Goal: Task Accomplishment & Management: Manage account settings

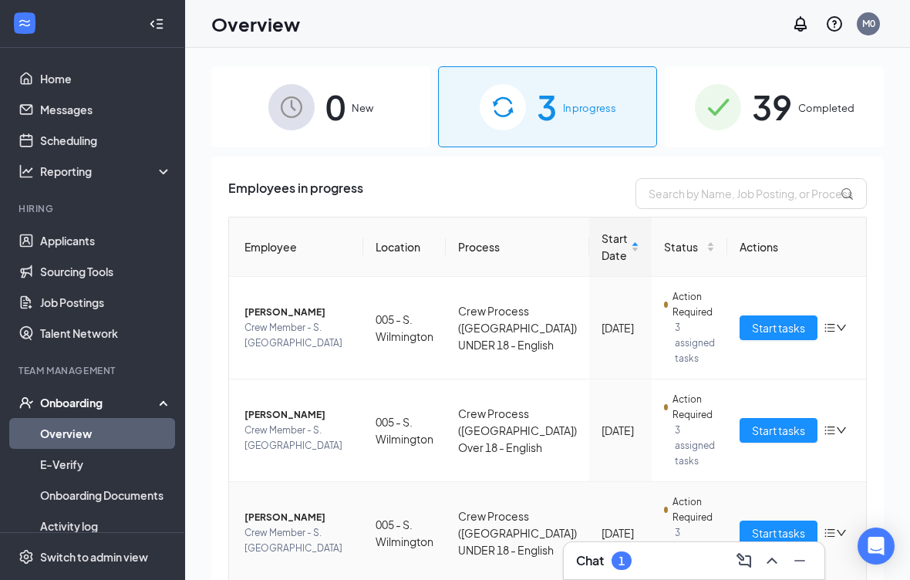
click at [305, 522] on span "[PERSON_NAME]" at bounding box center [298, 517] width 106 height 15
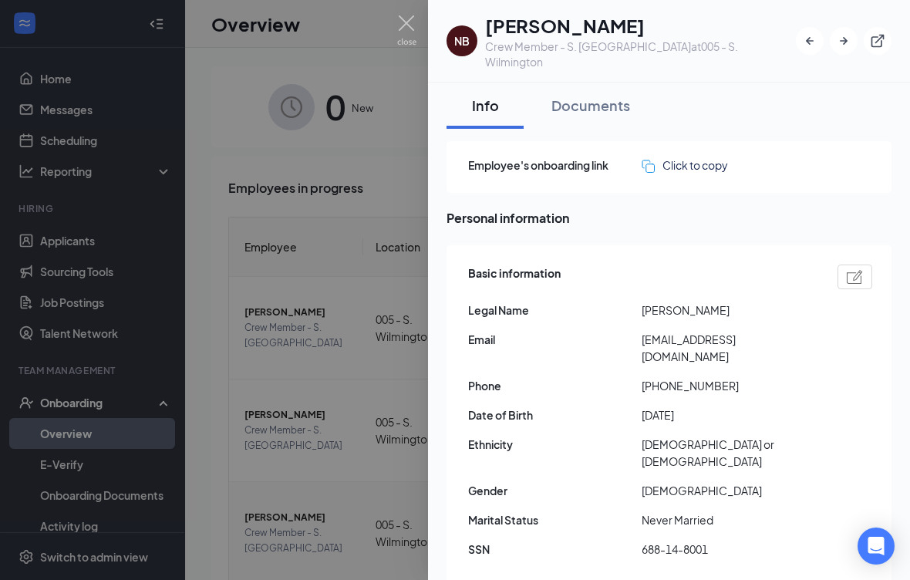
scroll to position [-1, 0]
click at [400, 33] on img at bounding box center [406, 30] width 19 height 30
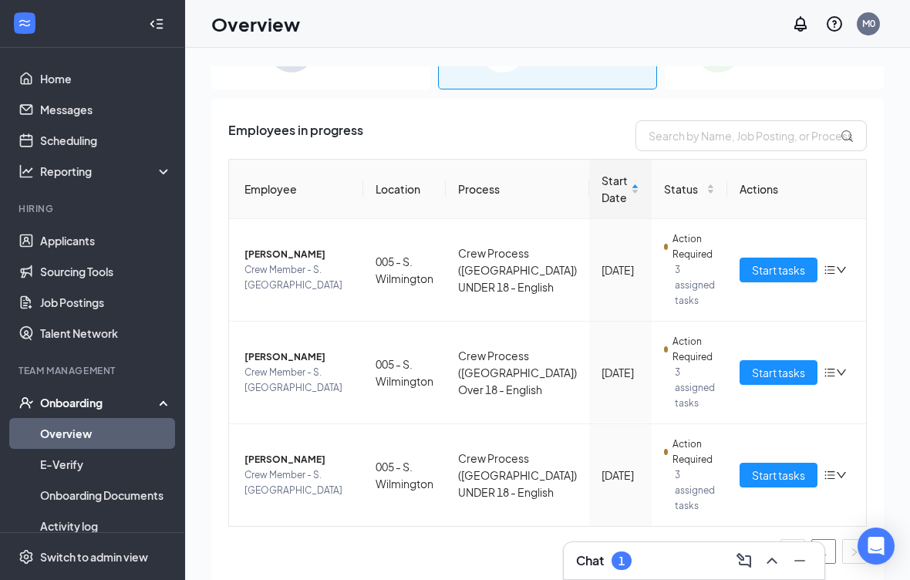
scroll to position [58, 0]
click at [323, 373] on span "Crew Member - S. [GEOGRAPHIC_DATA]" at bounding box center [298, 380] width 106 height 31
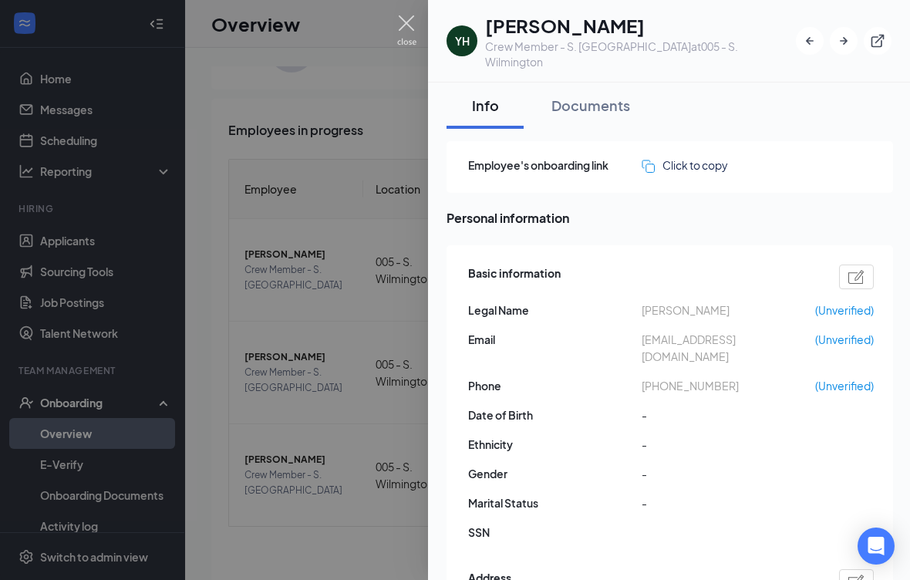
click at [403, 20] on img at bounding box center [406, 30] width 19 height 30
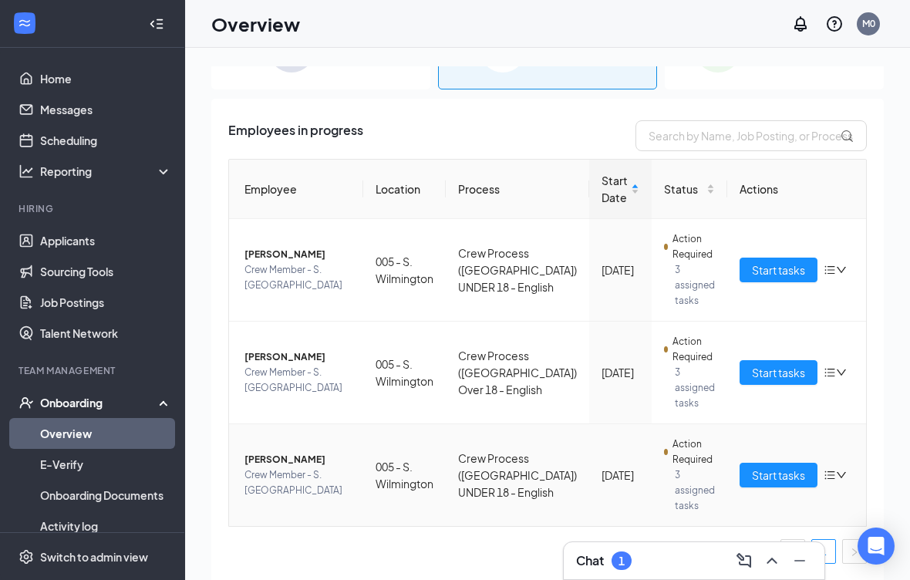
click at [283, 479] on span "Crew Member - S. [GEOGRAPHIC_DATA]" at bounding box center [298, 482] width 106 height 31
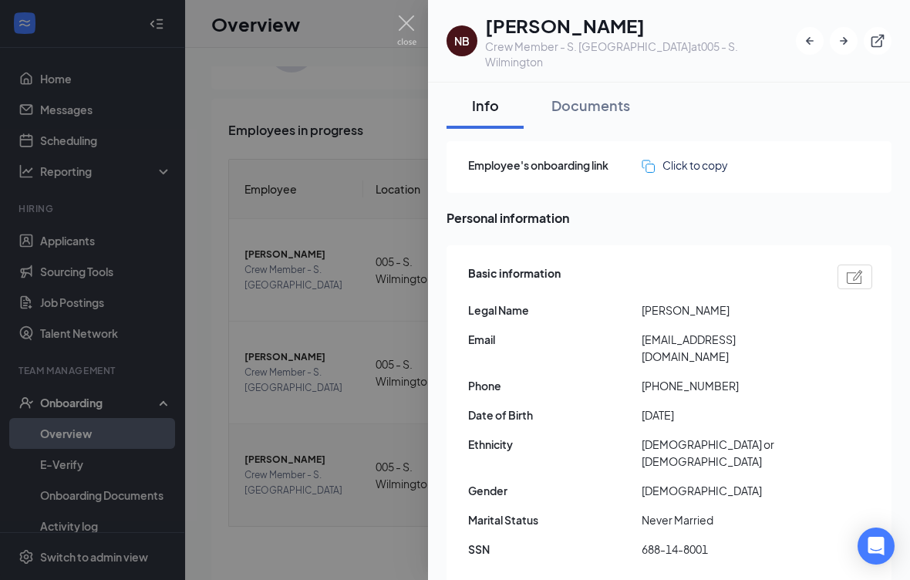
click at [606, 96] on div "Documents" at bounding box center [591, 105] width 79 height 19
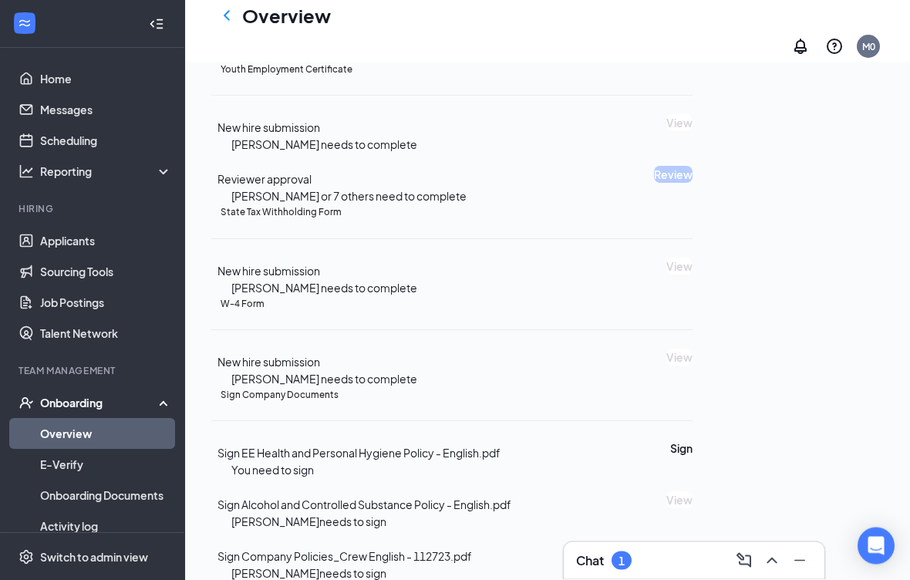
scroll to position [436, 0]
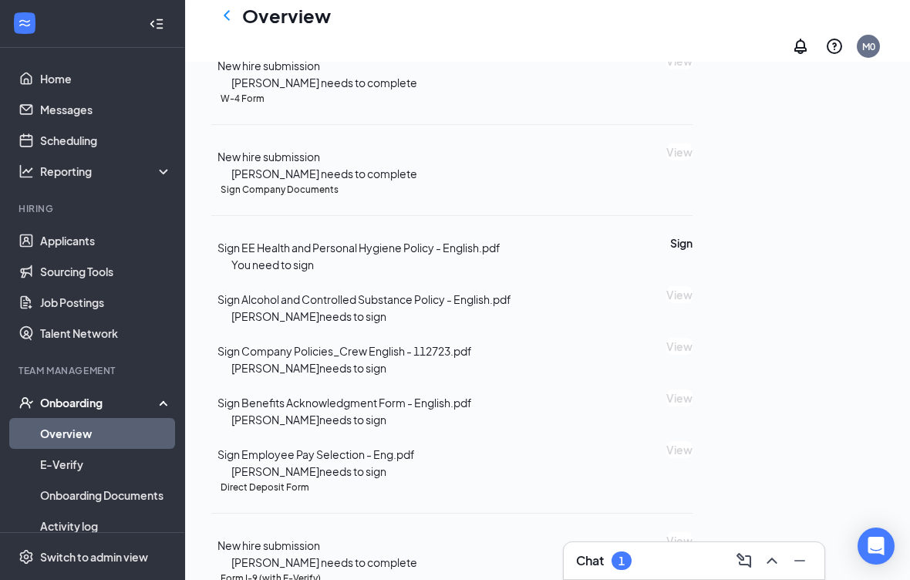
click at [233, 25] on icon "ChevronLeft" at bounding box center [227, 15] width 19 height 19
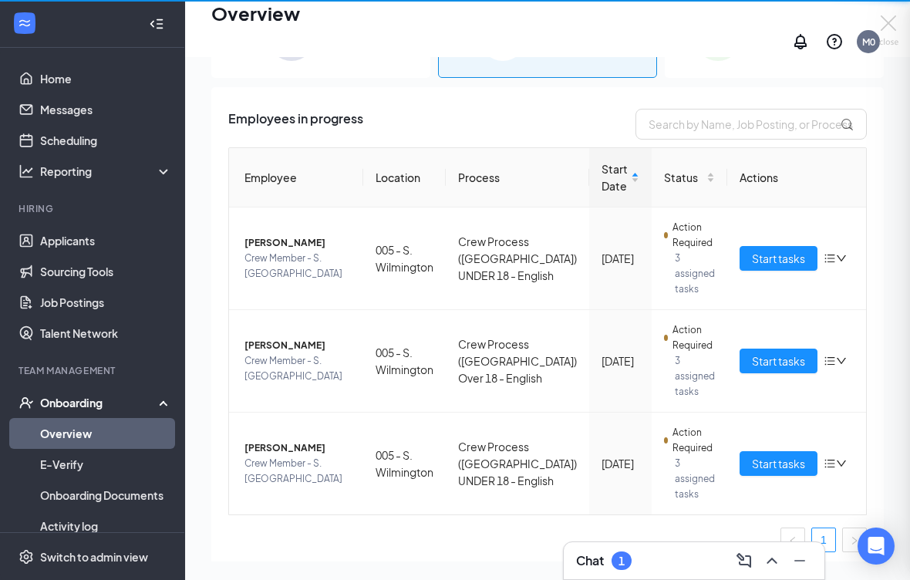
scroll to position [69, 0]
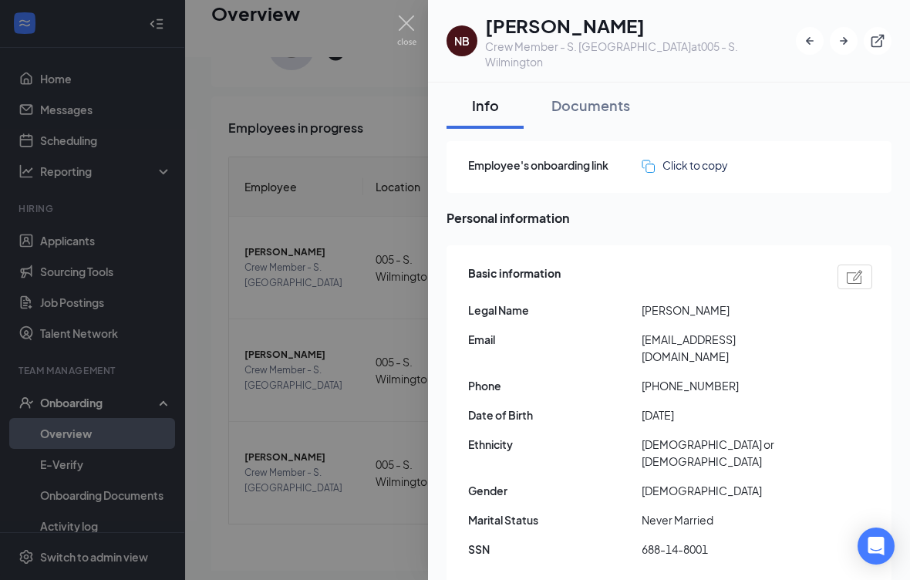
click at [407, 35] on img at bounding box center [406, 30] width 19 height 30
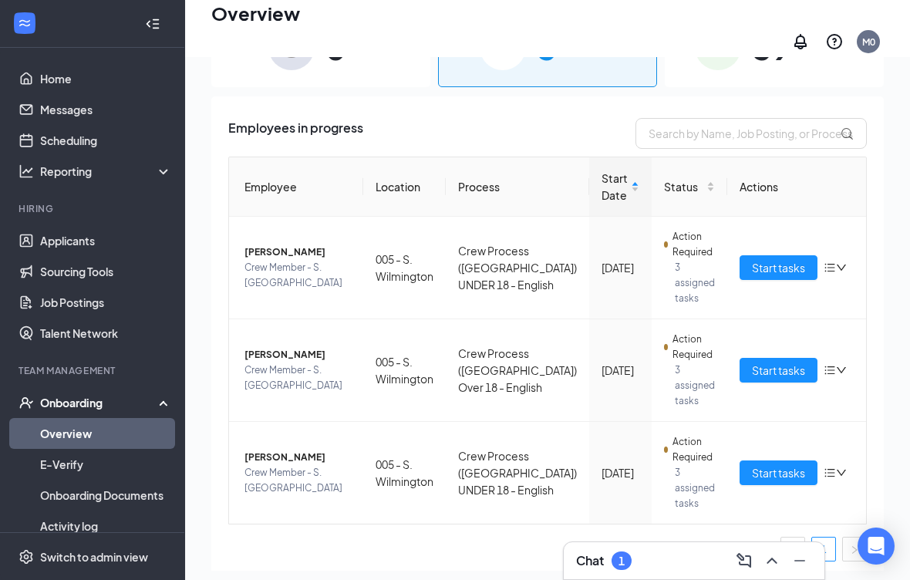
click at [160, 27] on icon "Collapse" at bounding box center [152, 23] width 15 height 15
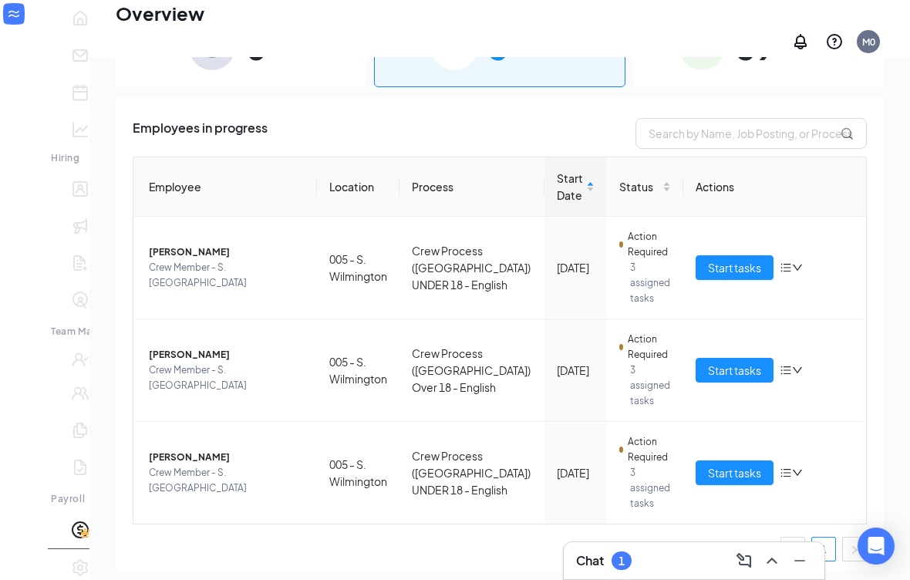
click at [636, 563] on div "Chat 1" at bounding box center [694, 560] width 236 height 25
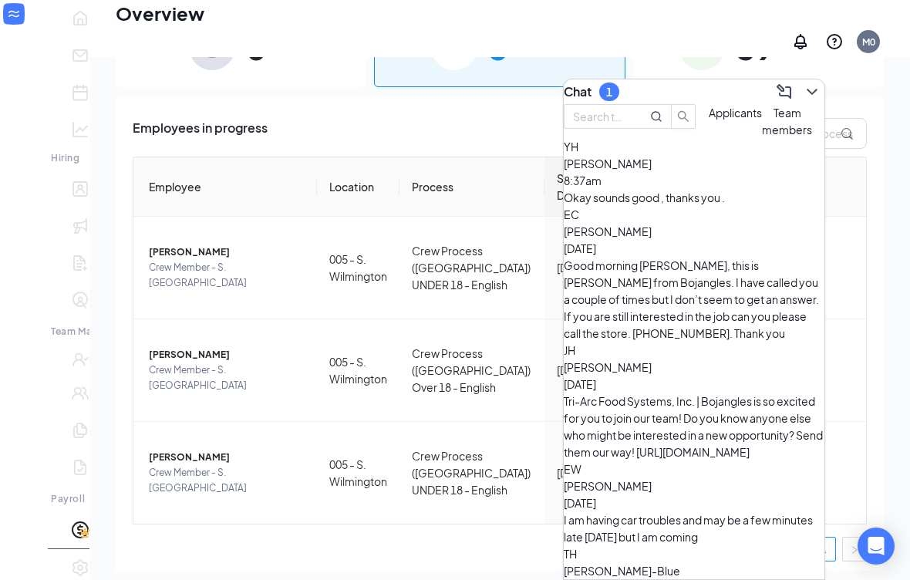
click at [689, 206] on div "Okay sounds good , thanks you ." at bounding box center [694, 197] width 261 height 17
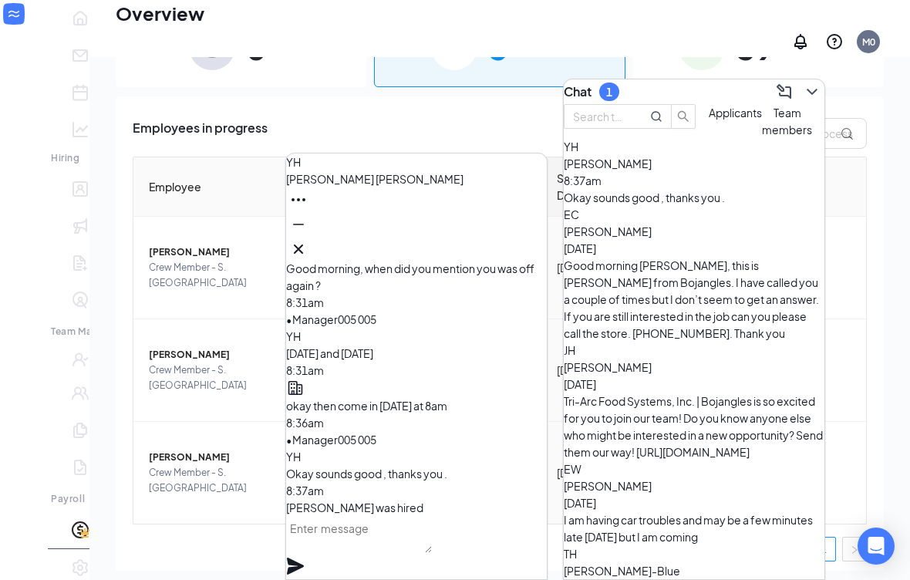
click at [308, 248] on icon "Cross" at bounding box center [298, 249] width 19 height 19
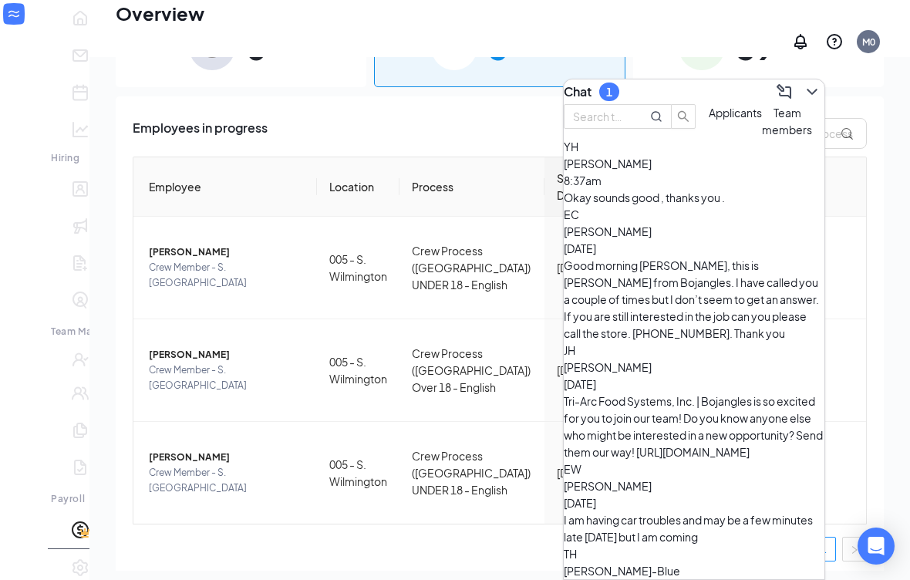
click at [694, 79] on div "Chat 1" at bounding box center [694, 91] width 261 height 25
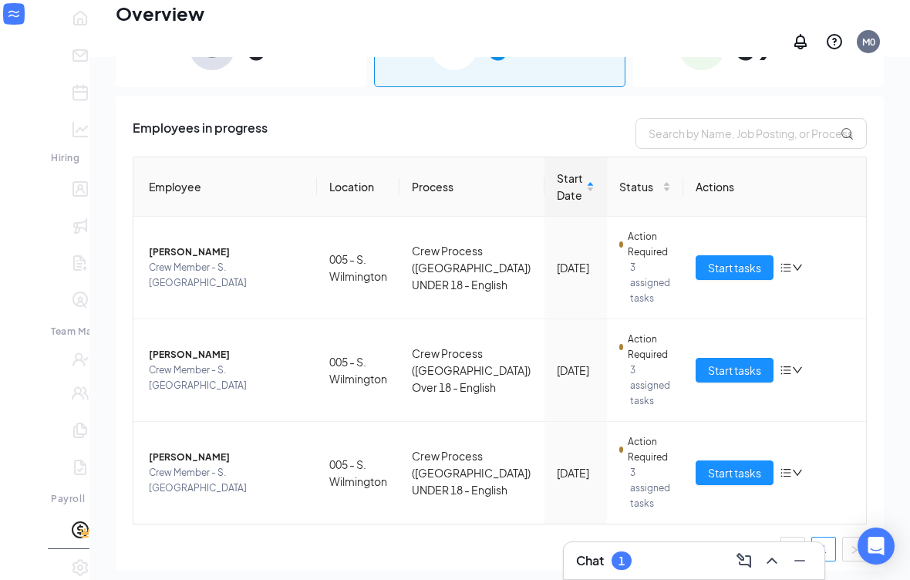
click at [645, 539] on ul "1" at bounding box center [500, 549] width 734 height 25
click at [170, 460] on span "[PERSON_NAME]" at bounding box center [227, 457] width 156 height 15
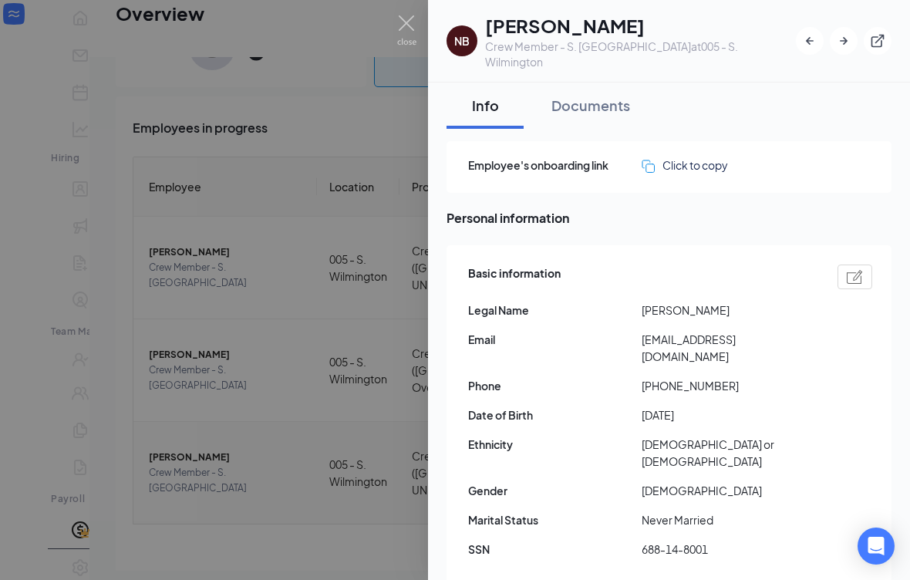
click at [595, 96] on div "Documents" at bounding box center [591, 105] width 79 height 19
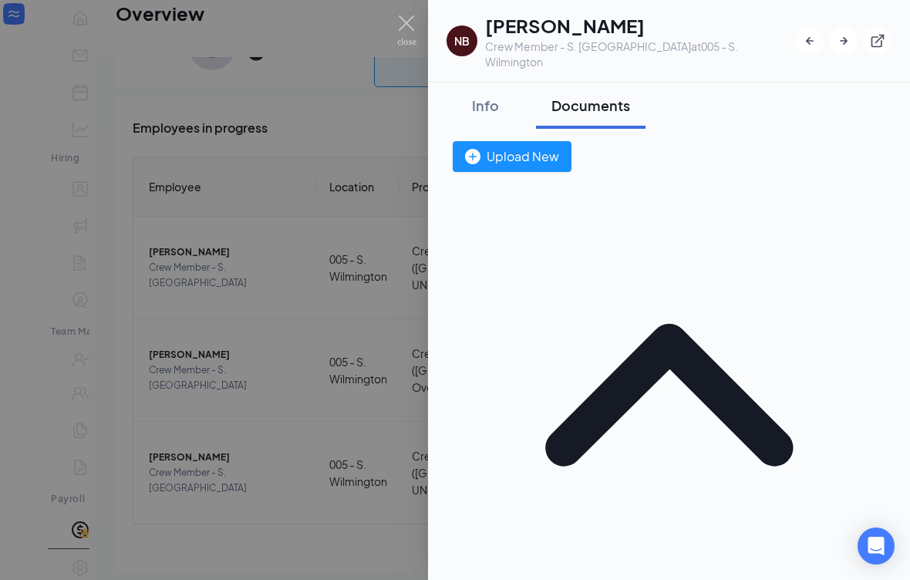
click at [501, 96] on div "Info" at bounding box center [485, 105] width 46 height 19
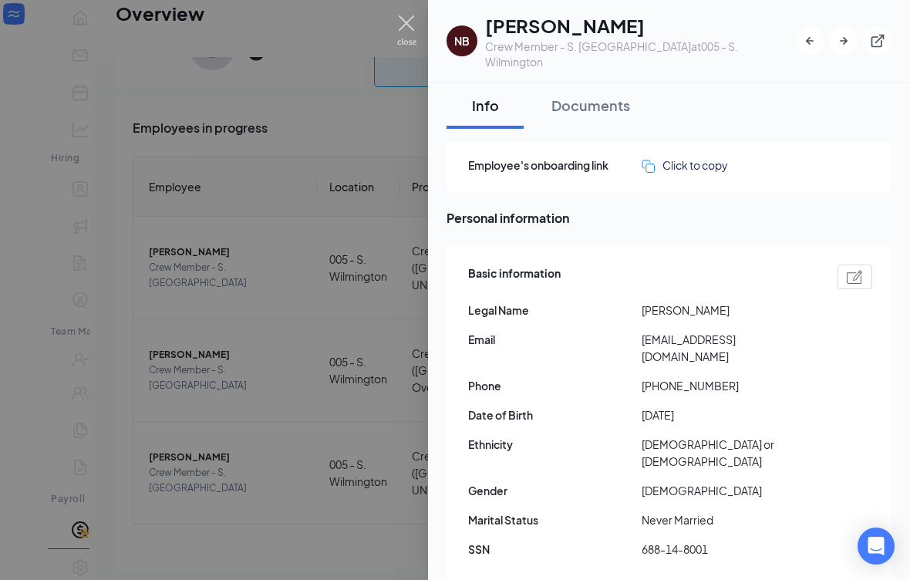
click at [410, 28] on img at bounding box center [406, 30] width 19 height 30
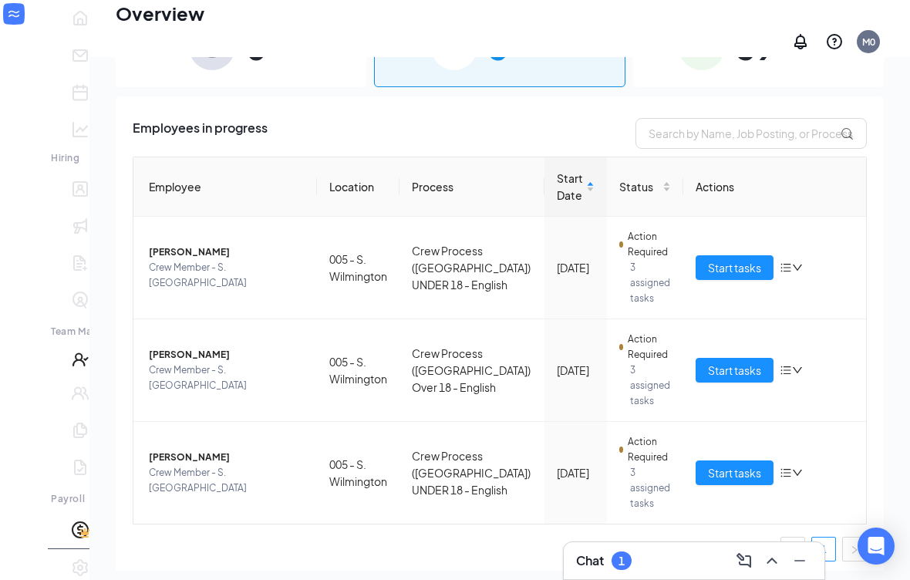
click at [48, 375] on div at bounding box center [78, 359] width 61 height 31
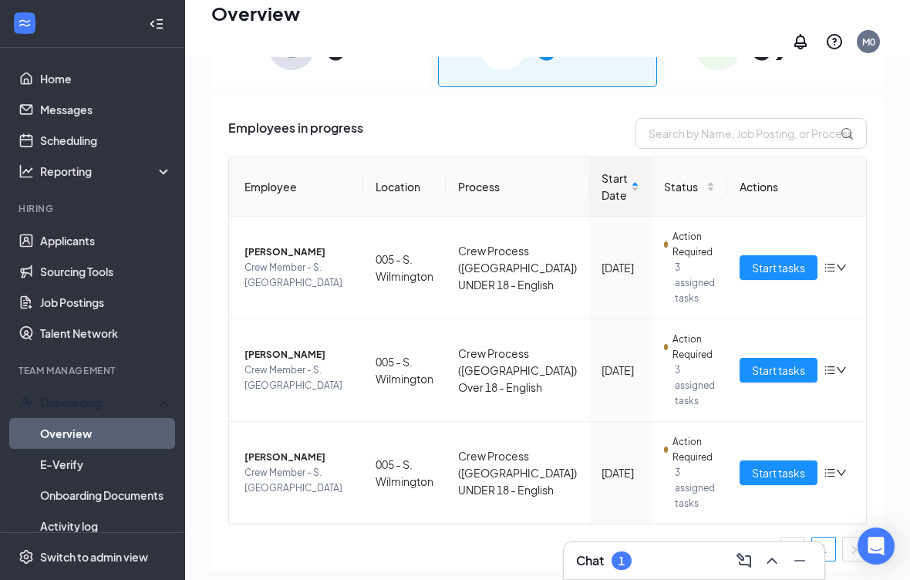
click at [106, 227] on link "Applicants" at bounding box center [106, 240] width 132 height 31
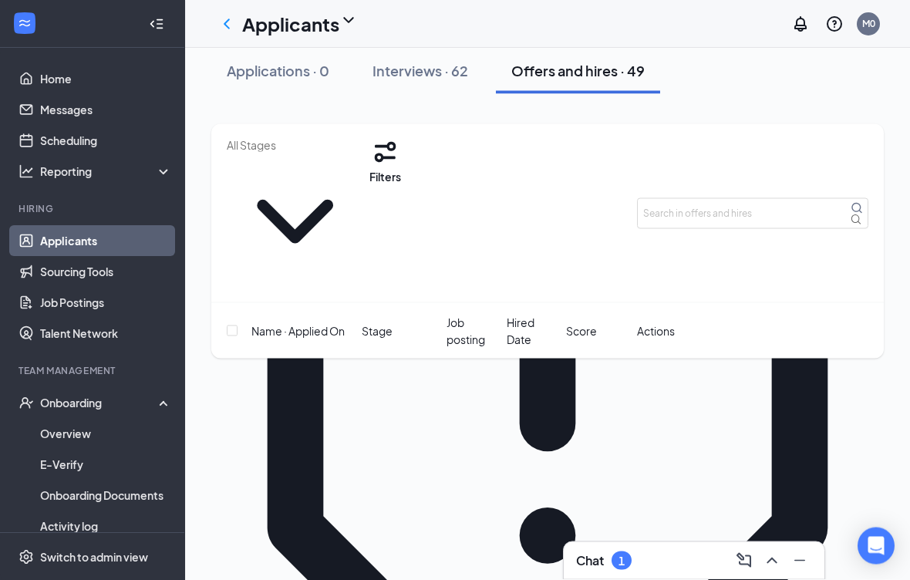
scroll to position [164, 0]
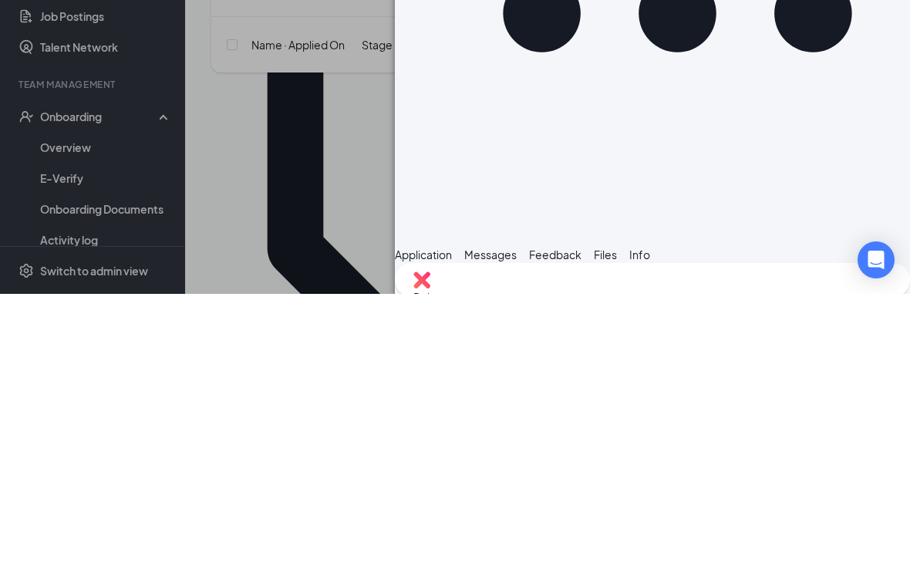
type textarea "Message me to this number"
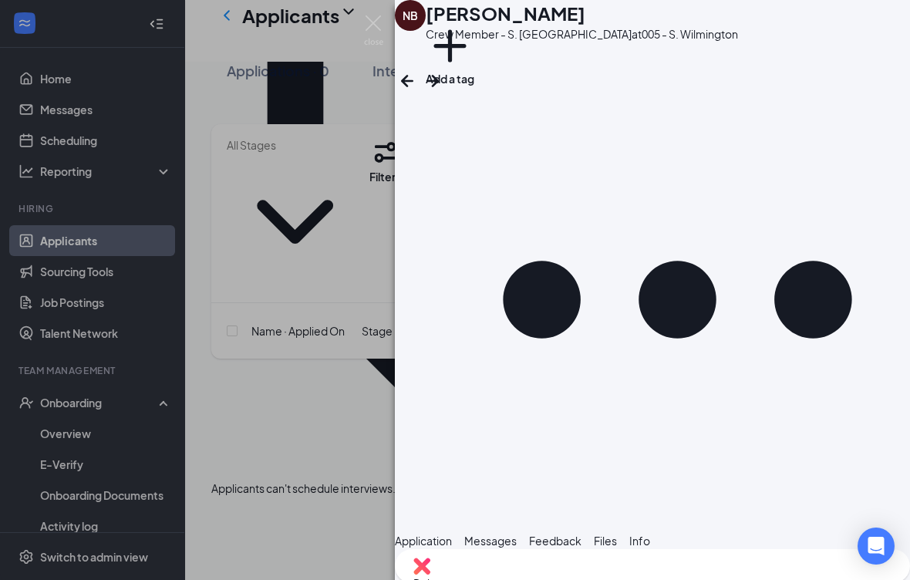
click at [366, 31] on img at bounding box center [373, 30] width 19 height 30
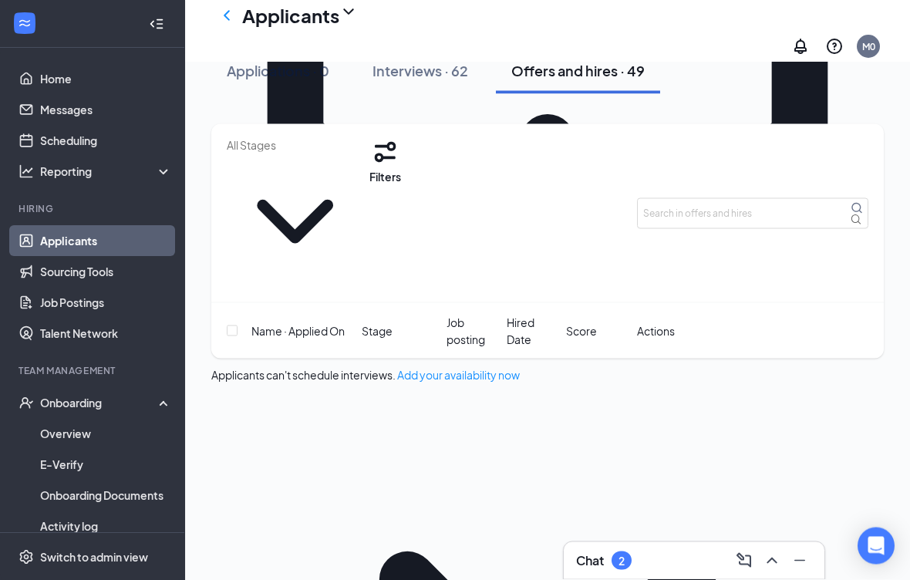
scroll to position [563, 0]
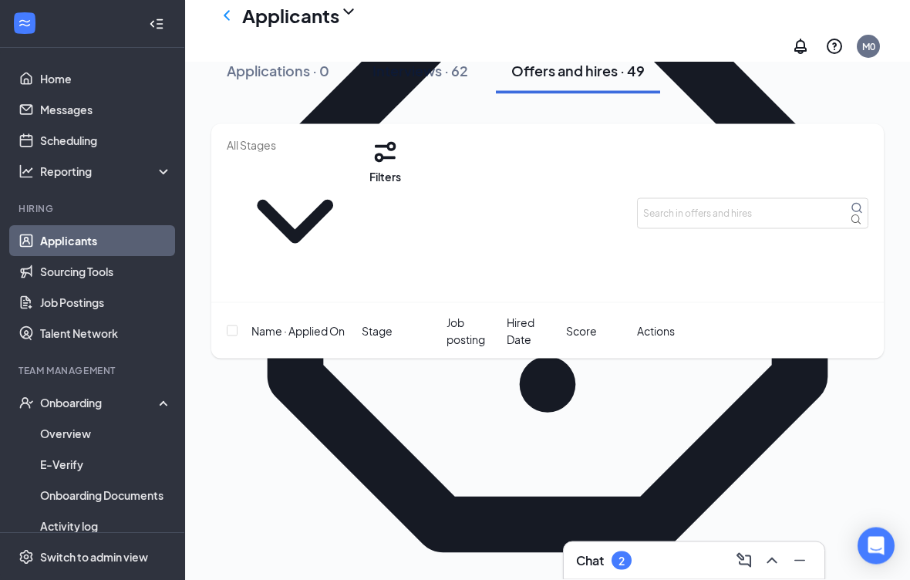
click at [649, 573] on div "Chat 2" at bounding box center [694, 560] width 236 height 25
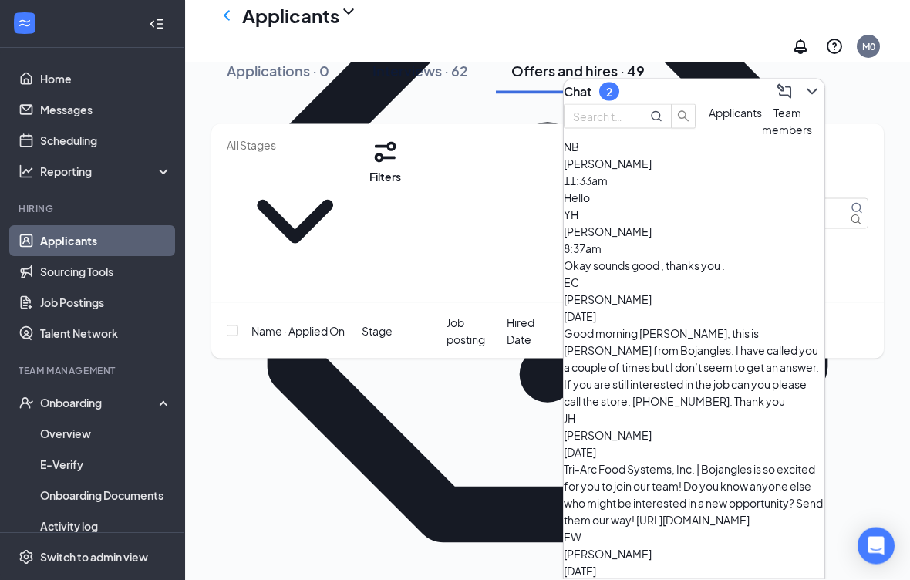
scroll to position [334, 0]
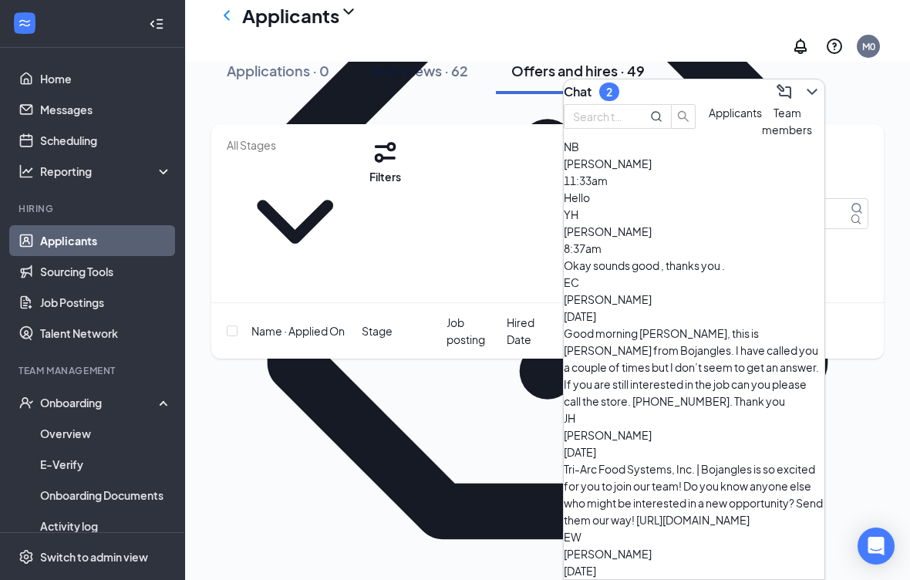
click at [685, 206] on div "Hello" at bounding box center [694, 197] width 261 height 17
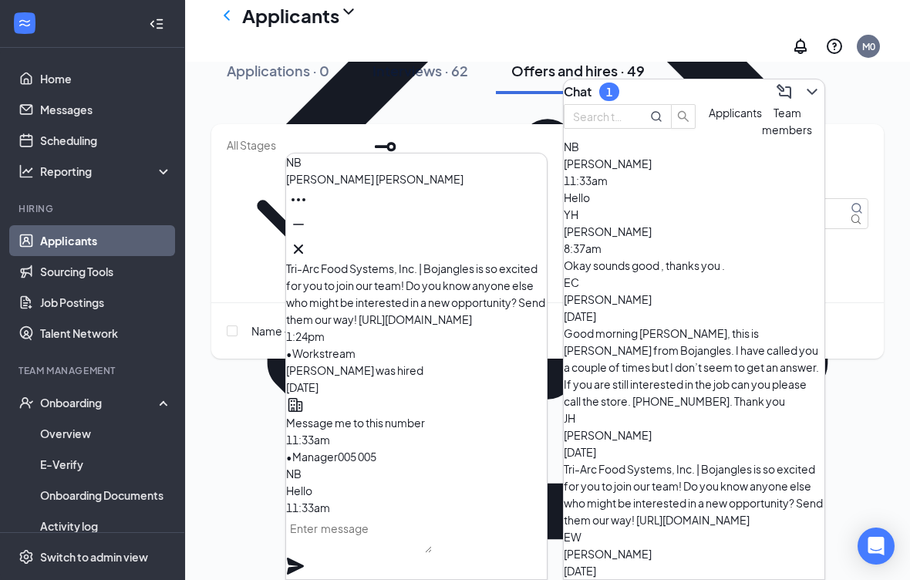
click at [311, 251] on button at bounding box center [298, 249] width 25 height 25
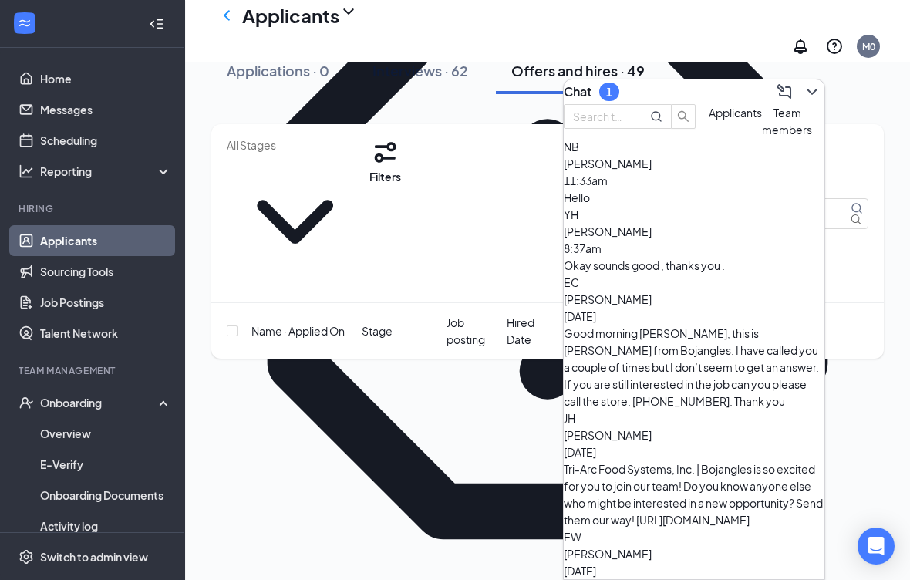
click at [877, 91] on div "Applications · 0 Interviews · 62 Offers and hires · 49" at bounding box center [547, 71] width 673 height 46
click at [705, 104] on div "Chat 1" at bounding box center [694, 91] width 261 height 25
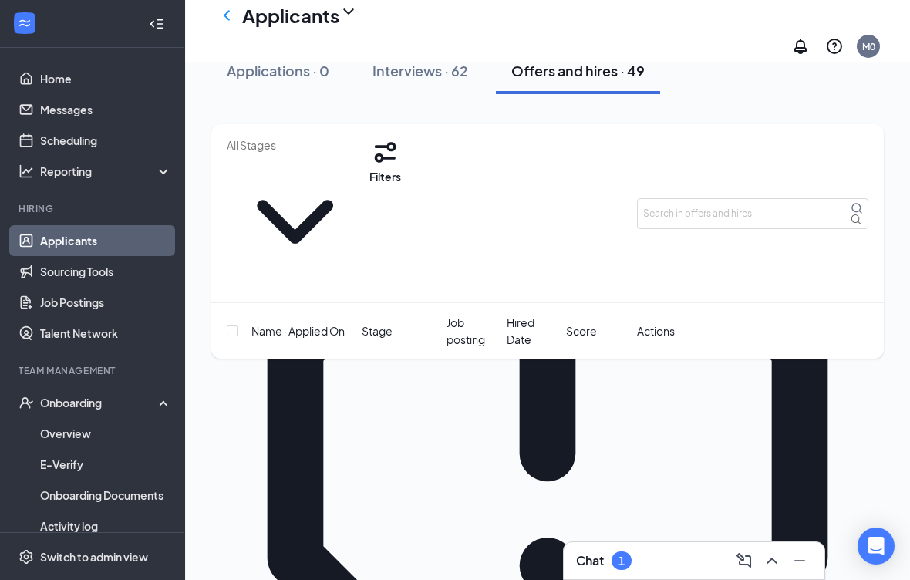
scroll to position [142, 0]
